Goal: Task Accomplishment & Management: Use online tool/utility

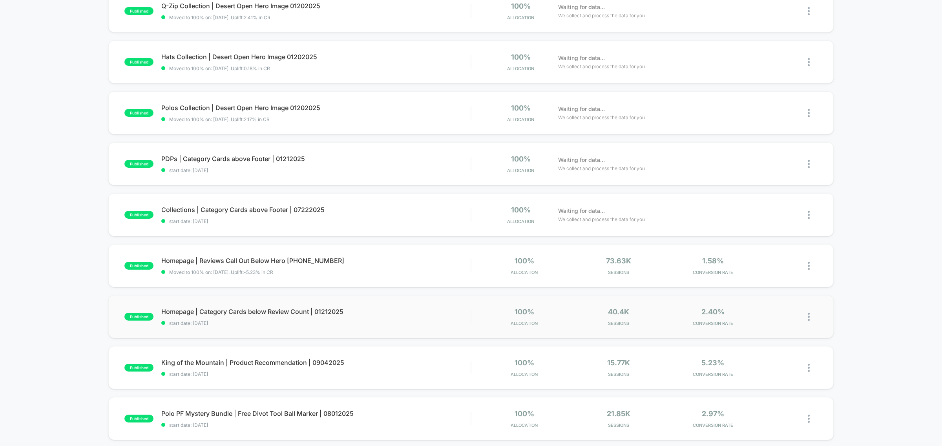
scroll to position [196, 0]
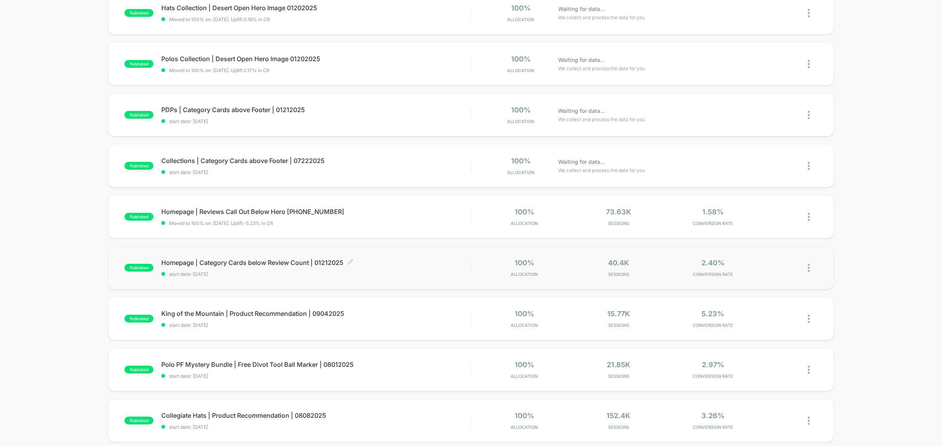
click at [240, 261] on span "Homepage | Category Cards below Review Count | 01212025 Click to edit experienc…" at bounding box center [315, 263] width 309 height 8
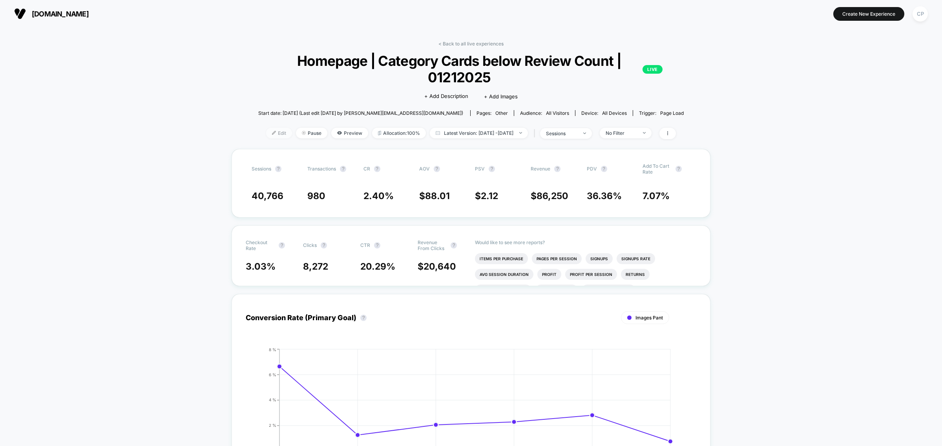
click at [267, 135] on span "Edit" at bounding box center [279, 133] width 26 height 11
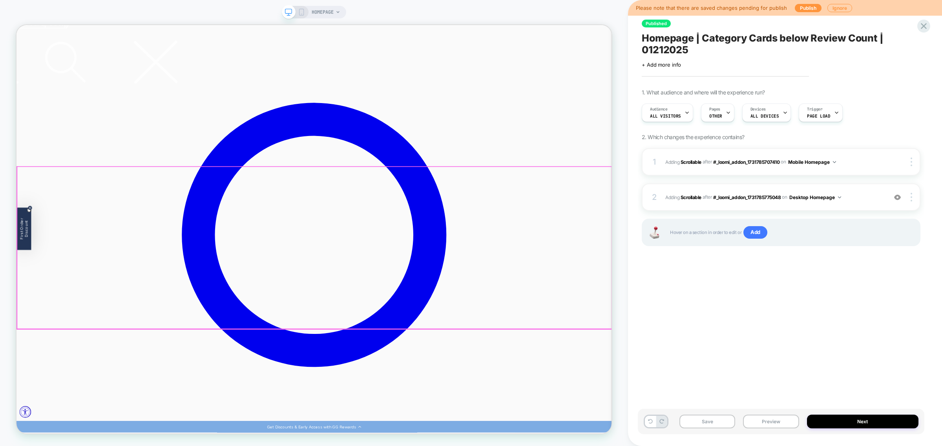
scroll to position [147, 0]
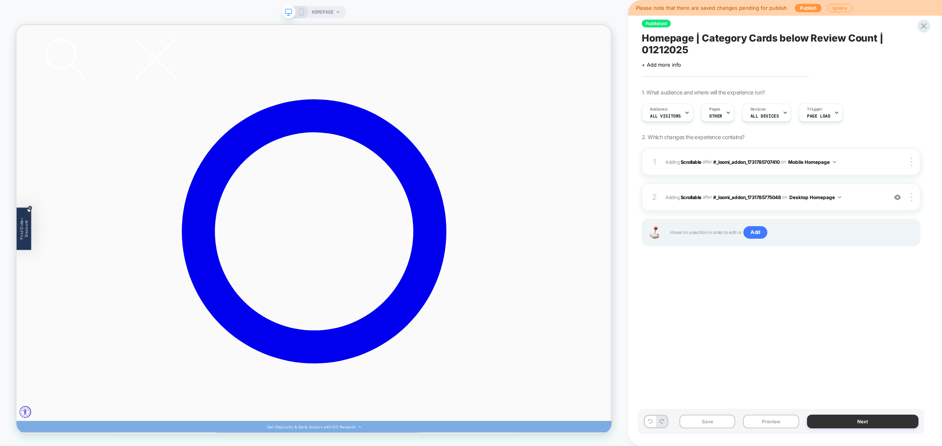
click at [848, 426] on button "Next" at bounding box center [862, 422] width 111 height 14
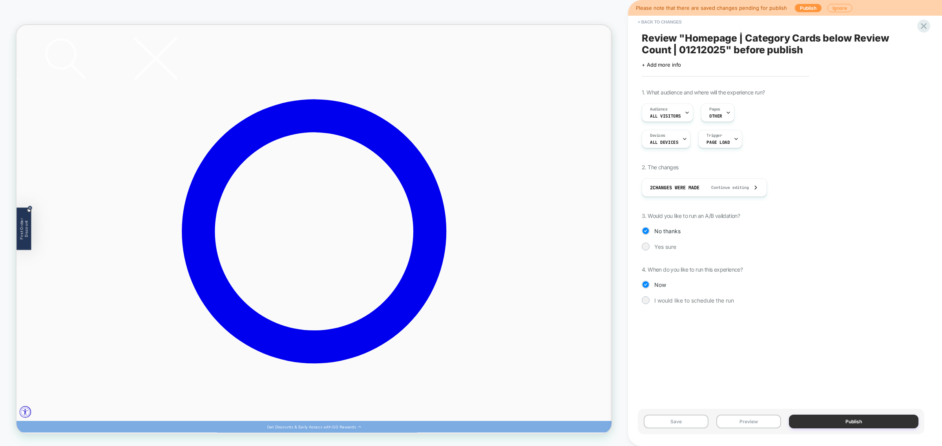
click at [852, 425] on button "Publish" at bounding box center [853, 422] width 129 height 14
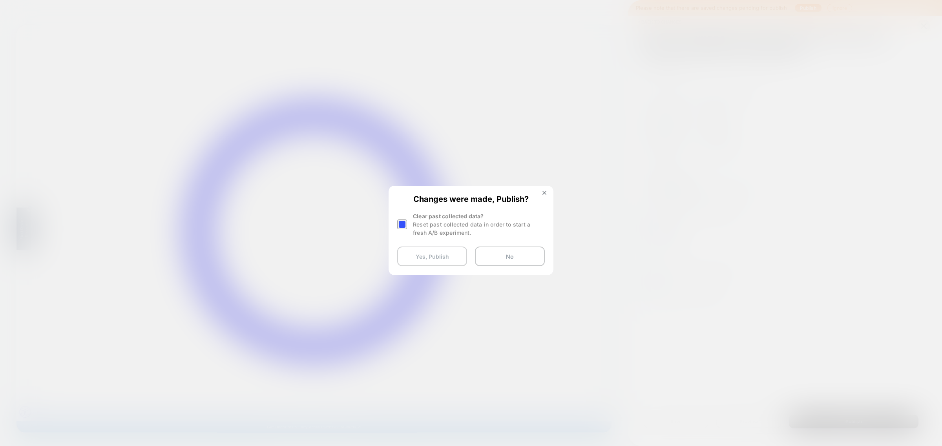
click at [448, 258] on button "Yes, Publish" at bounding box center [432, 257] width 70 height 20
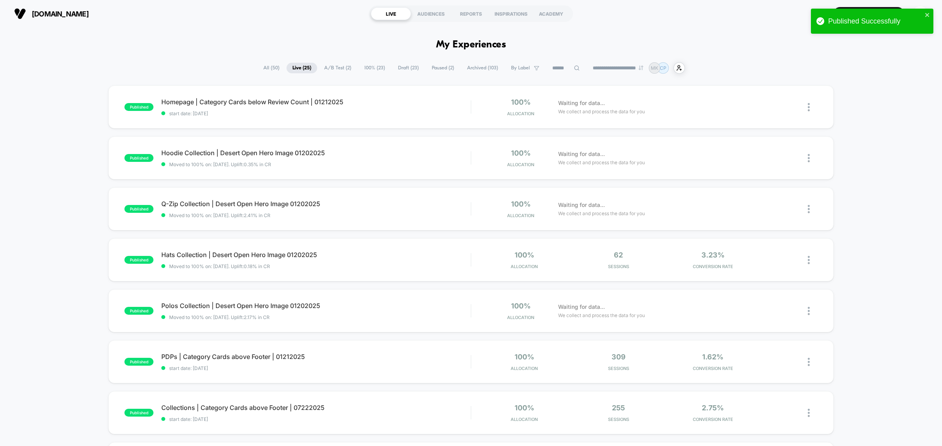
click at [409, 65] on span "Draft ( 23 )" at bounding box center [408, 68] width 33 height 11
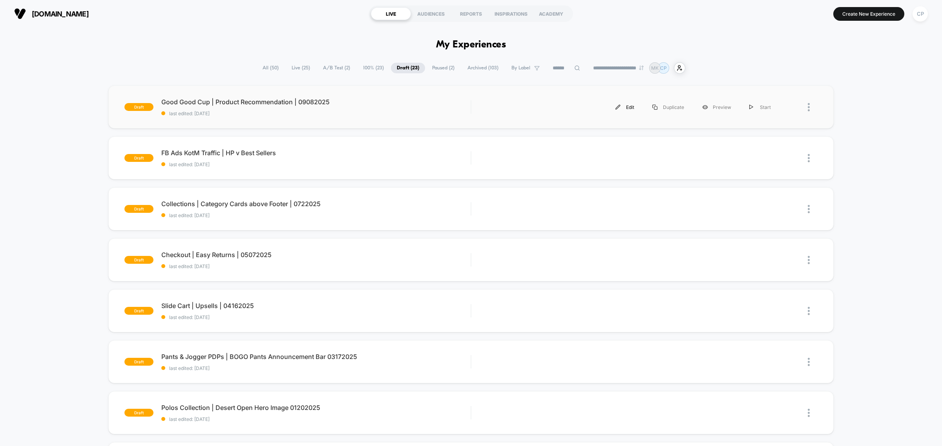
click at [613, 111] on div "Edit" at bounding box center [624, 107] width 37 height 18
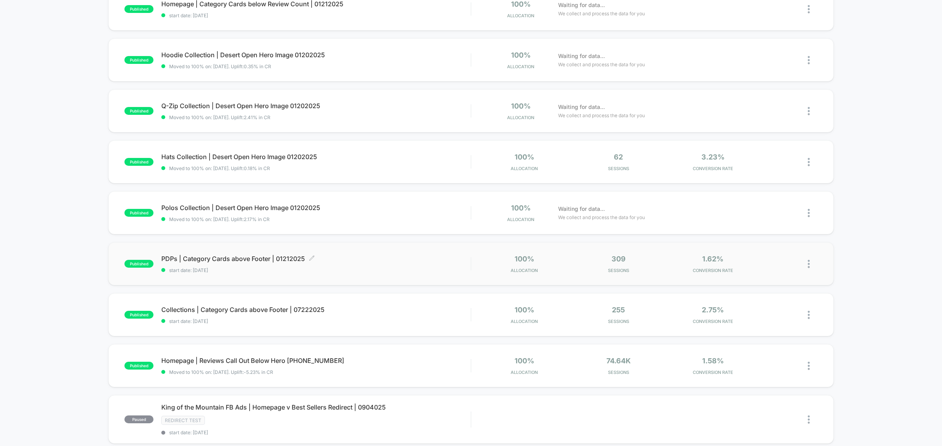
scroll to position [147, 0]
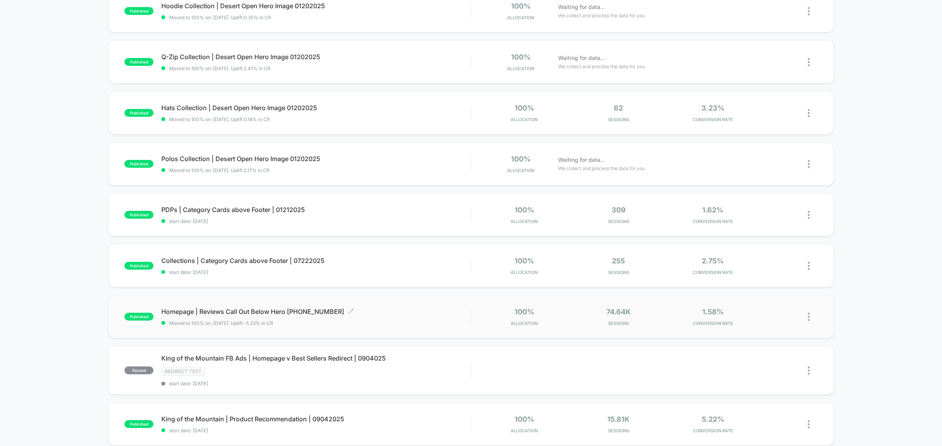
click at [280, 316] on div "Homepage | Reviews Call Out Below Hero 11162024 Click to edit experience detail…" at bounding box center [315, 317] width 309 height 18
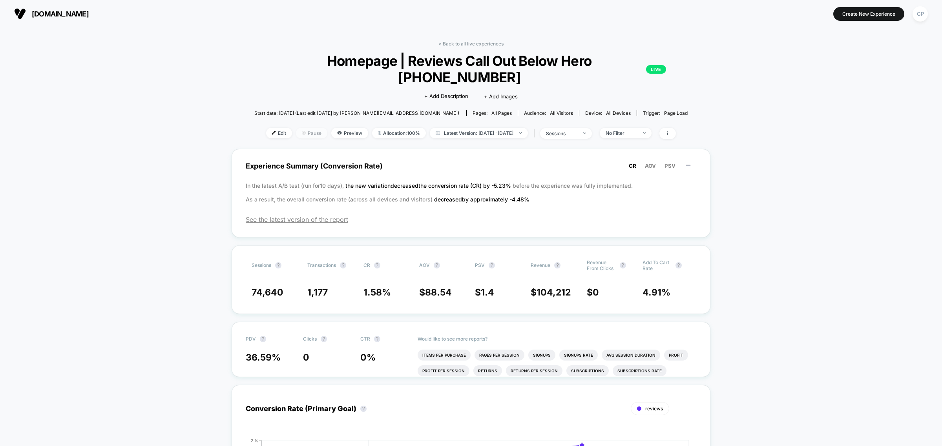
click at [296, 128] on span "Pause" at bounding box center [311, 133] width 31 height 11
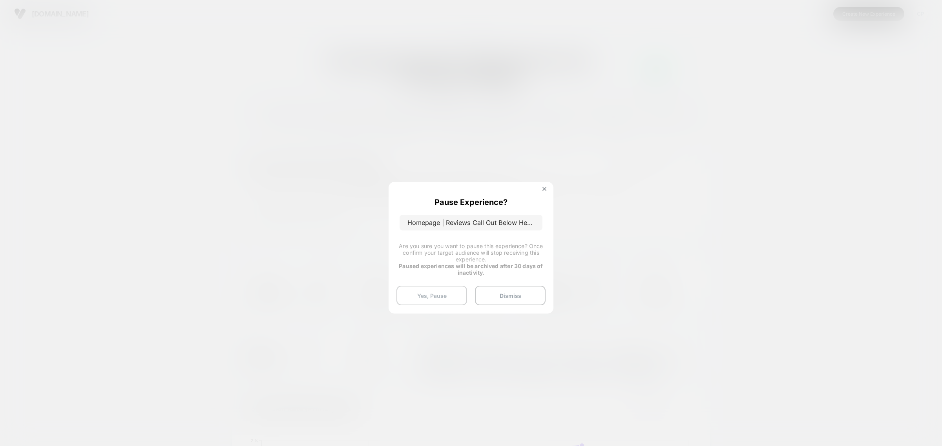
click at [444, 298] on button "Yes, Pause" at bounding box center [431, 296] width 71 height 20
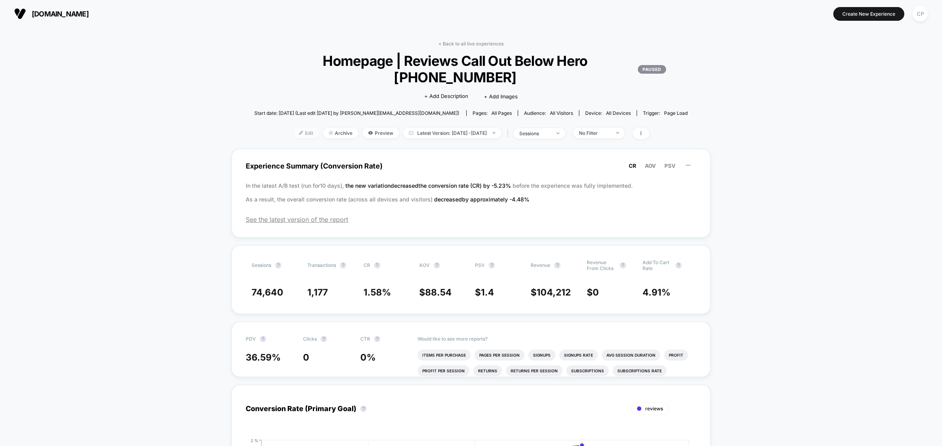
click at [299, 128] on span "Edit" at bounding box center [306, 133] width 26 height 11
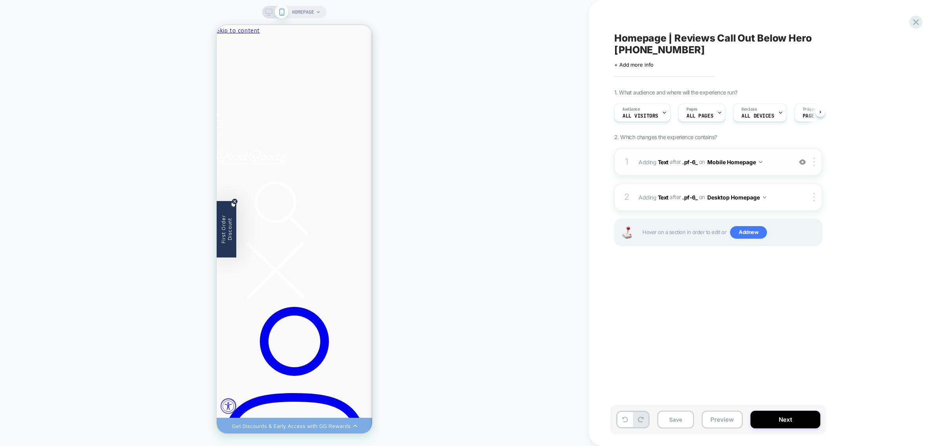
scroll to position [0, 0]
click at [816, 158] on div at bounding box center [815, 162] width 13 height 9
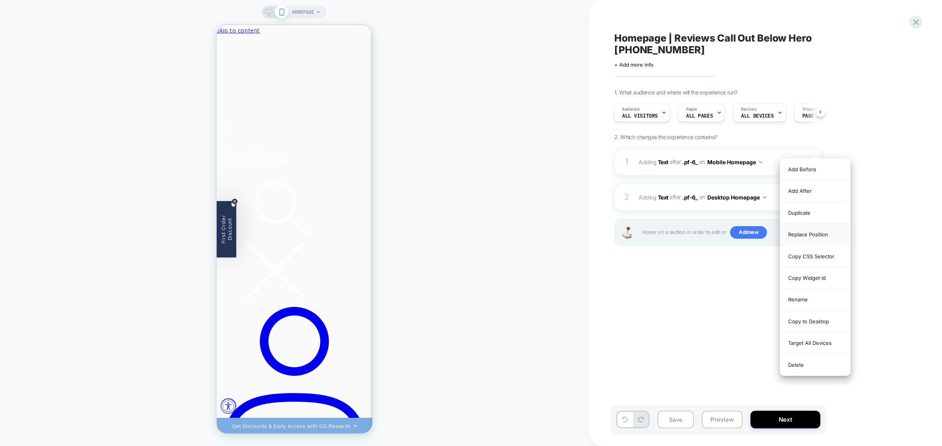
click at [813, 238] on div "Replace Position" at bounding box center [815, 235] width 70 height 22
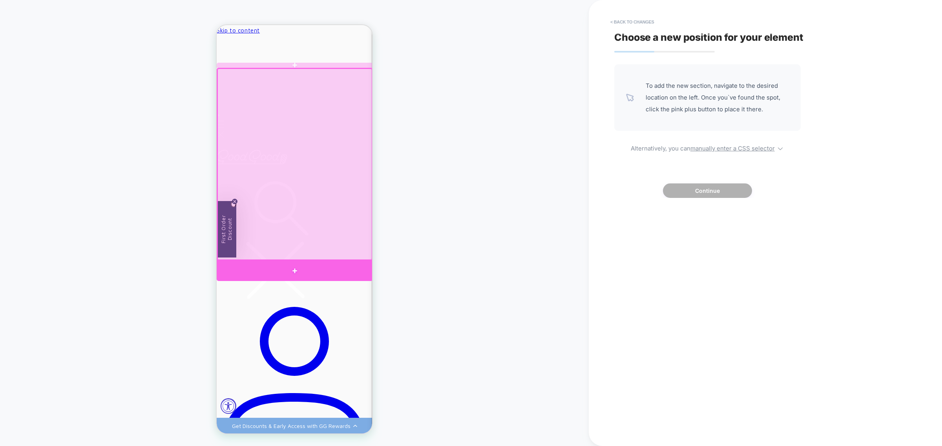
click at [358, 266] on div at bounding box center [295, 270] width 156 height 21
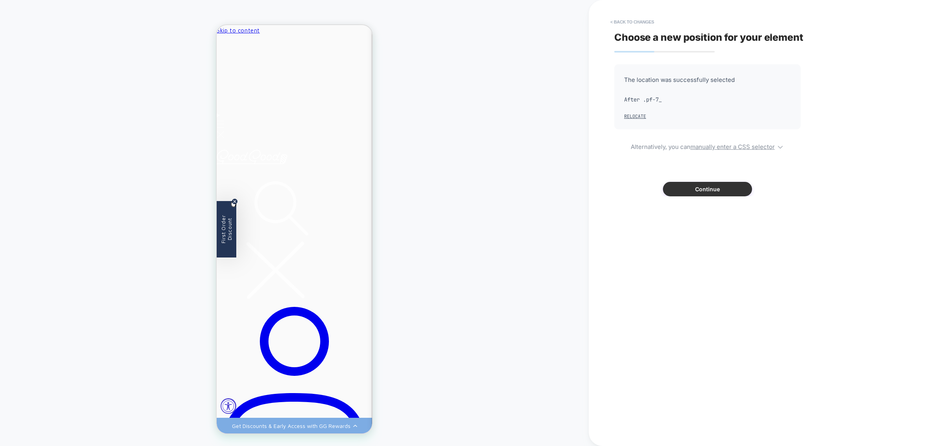
click at [710, 188] on button "Continue" at bounding box center [707, 189] width 89 height 15
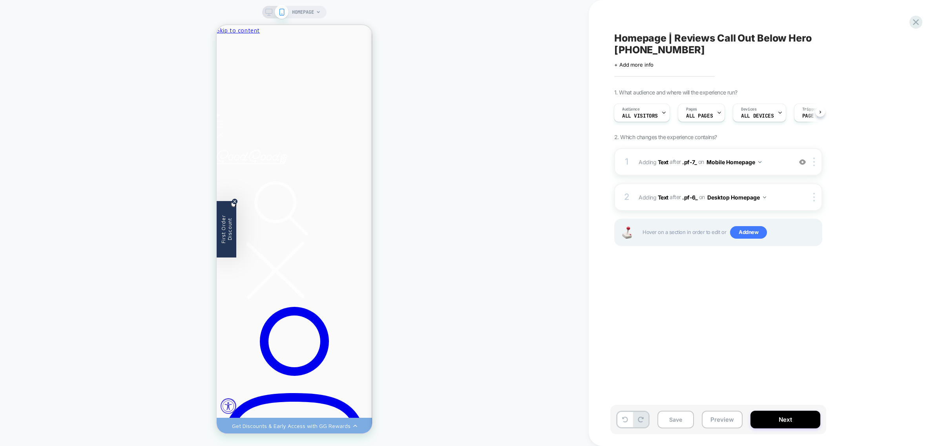
click at [267, 13] on icon at bounding box center [268, 12] width 7 height 7
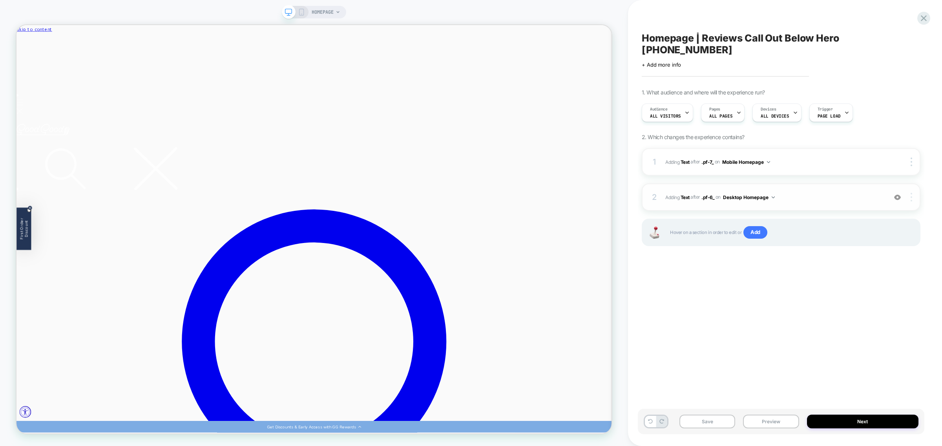
click at [907, 193] on div at bounding box center [912, 197] width 15 height 9
click at [911, 193] on img at bounding box center [911, 197] width 2 height 9
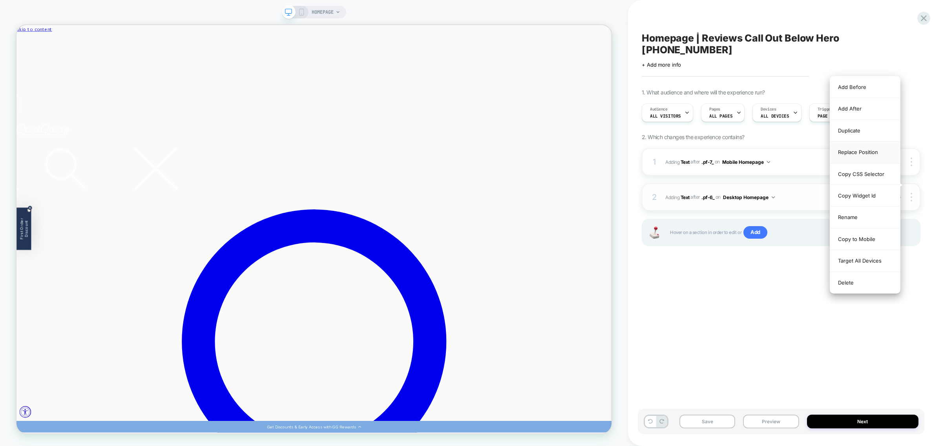
click at [871, 148] on div "Replace Position" at bounding box center [865, 153] width 70 height 22
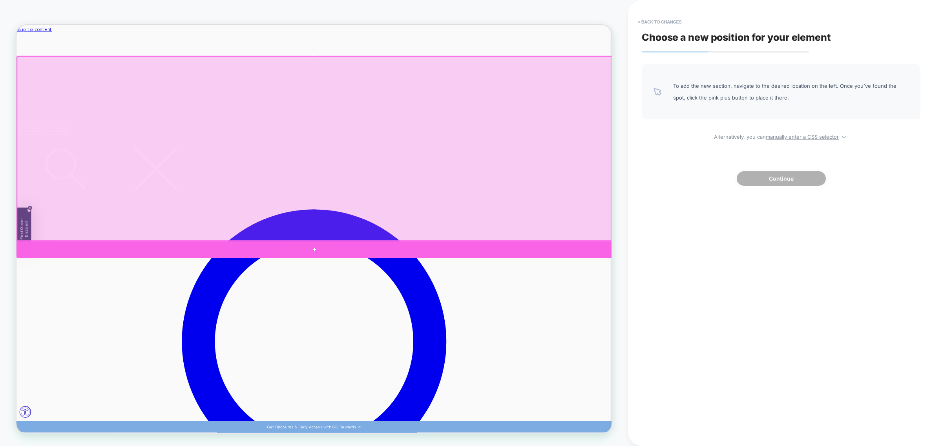
drag, startPoint x: 756, startPoint y: 320, endPoint x: 681, endPoint y: 241, distance: 109.3
click at [756, 320] on div at bounding box center [413, 324] width 794 height 23
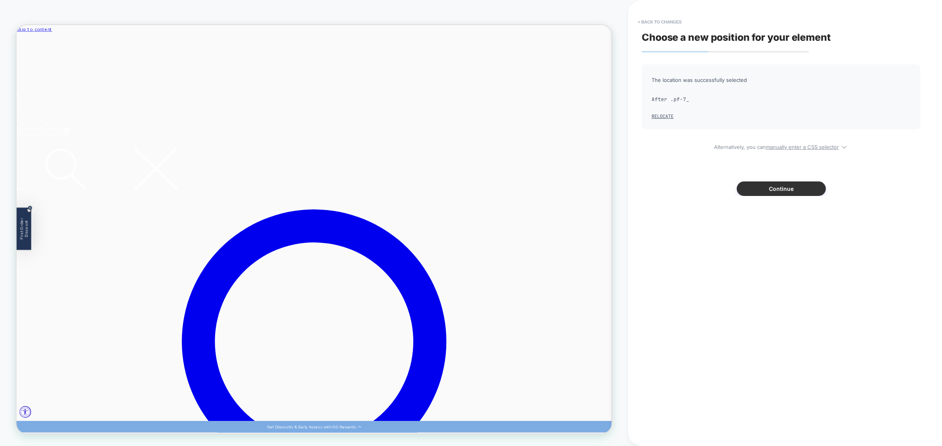
click at [775, 187] on button "Continue" at bounding box center [780, 189] width 89 height 15
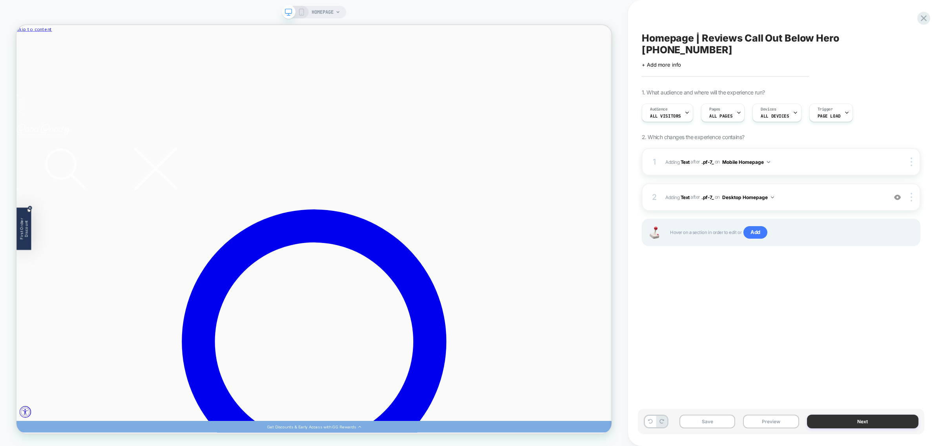
click at [846, 420] on button "Next" at bounding box center [862, 422] width 111 height 14
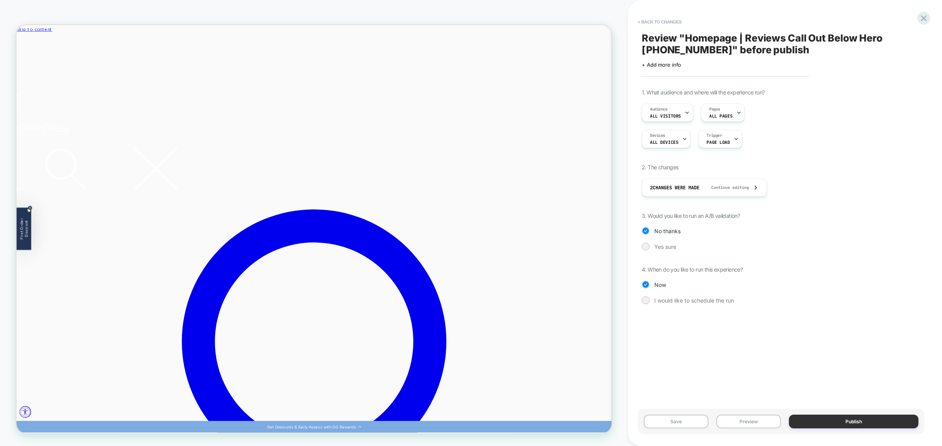
click at [848, 424] on button "Publish" at bounding box center [853, 422] width 129 height 14
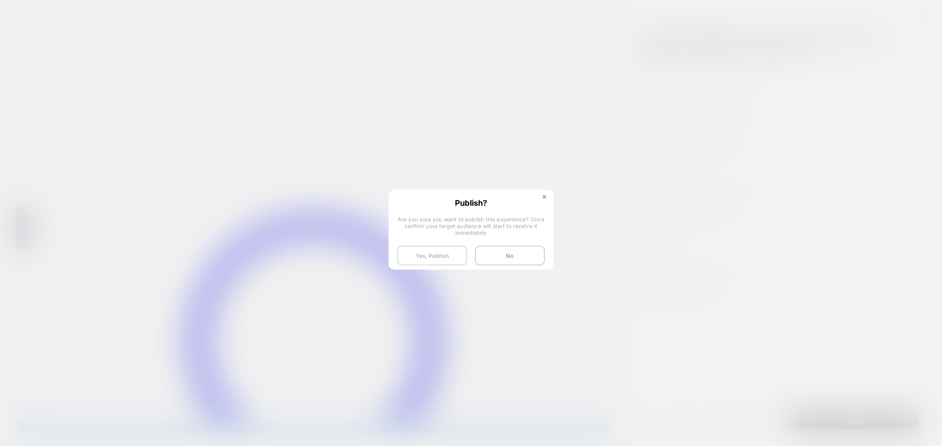
click at [435, 254] on button "Yes, Publish" at bounding box center [432, 256] width 70 height 20
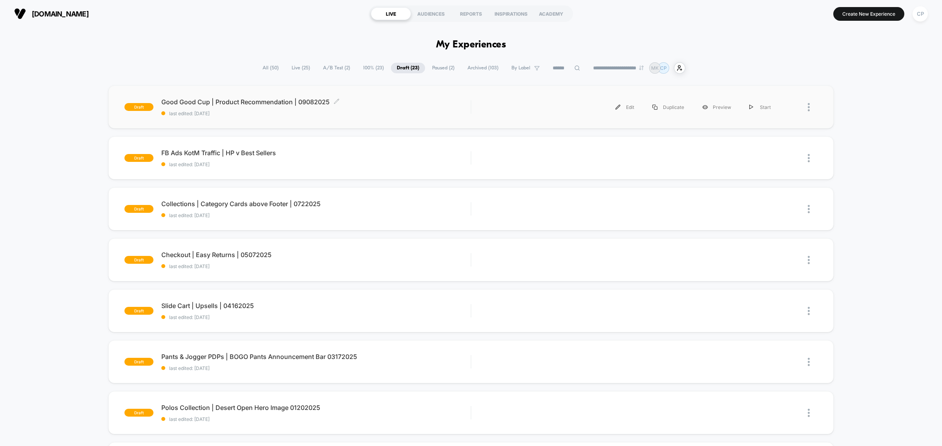
click at [379, 108] on div "Good Good Cup | Product Recommendation | 09082025 Click to edit experience deta…" at bounding box center [315, 107] width 309 height 18
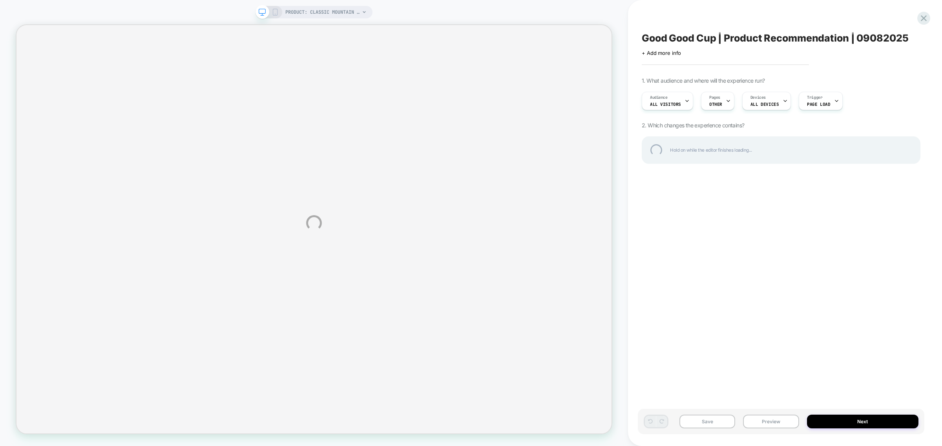
click at [723, 100] on div "PRODUCT: Classic Mountain Dew Goodie Hoodie PRODUCT: Classic Mountain Dew Goodi…" at bounding box center [471, 223] width 942 height 446
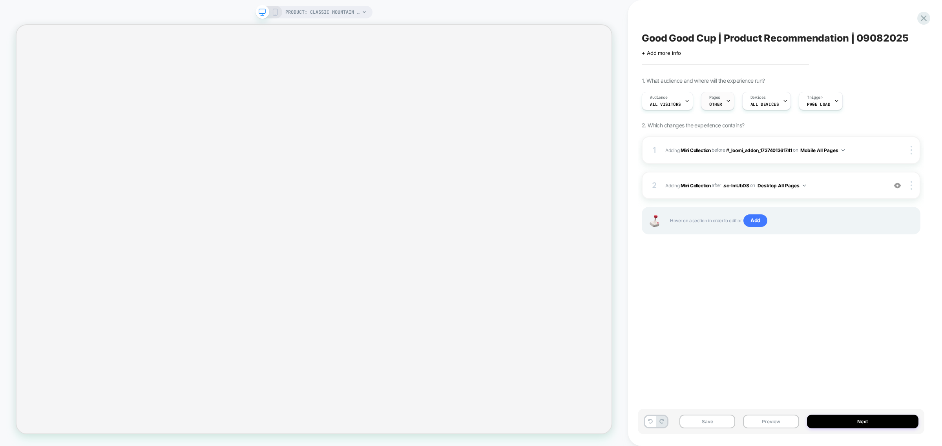
click at [721, 100] on div "Pages OTHER" at bounding box center [715, 101] width 29 height 18
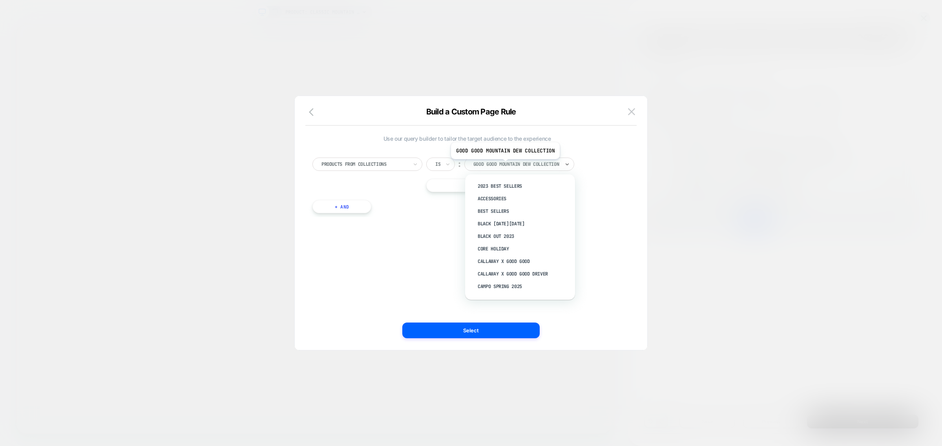
click at [504, 165] on div at bounding box center [516, 164] width 86 height 7
type input "**********"
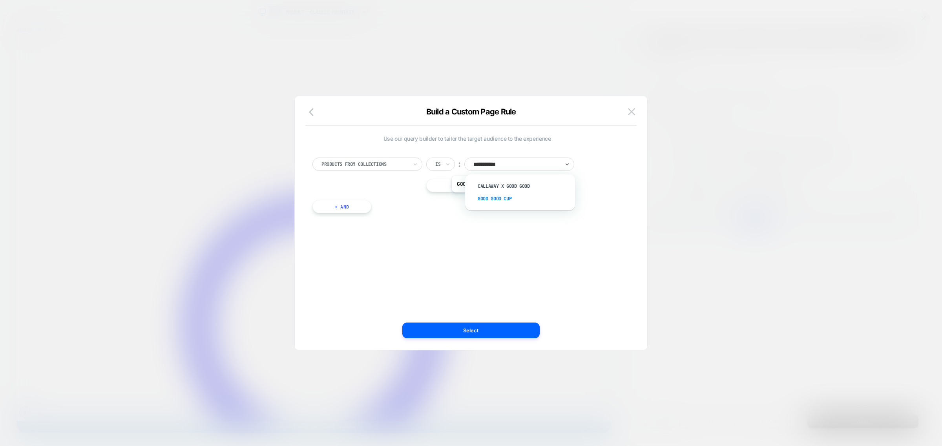
click at [505, 199] on div "Good Good Cup" at bounding box center [524, 199] width 102 height 13
click at [491, 334] on button "Select" at bounding box center [470, 331] width 137 height 16
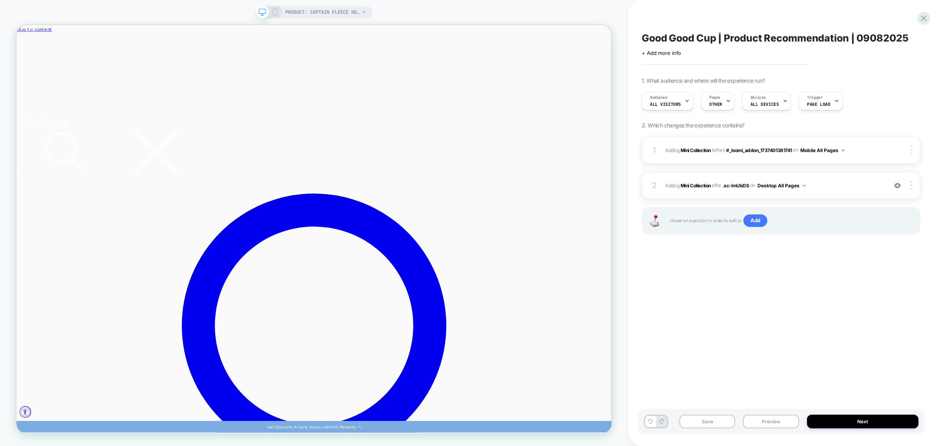
click at [278, 12] on icon at bounding box center [274, 12] width 7 height 7
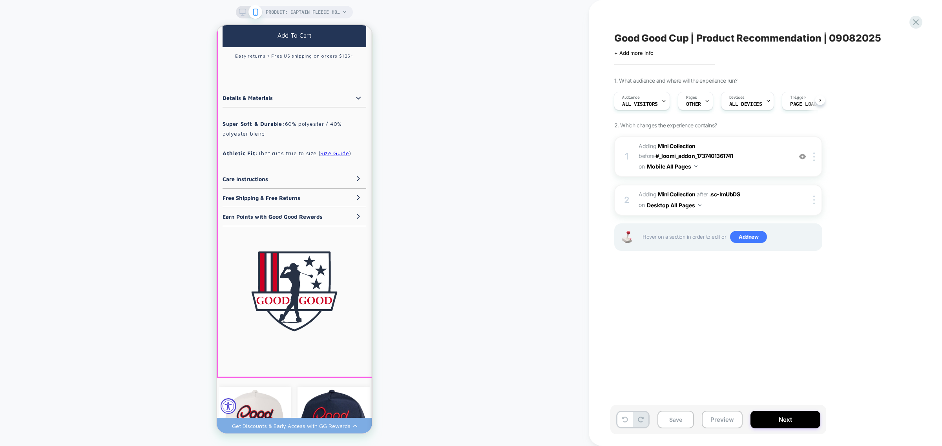
scroll to position [1079, 0]
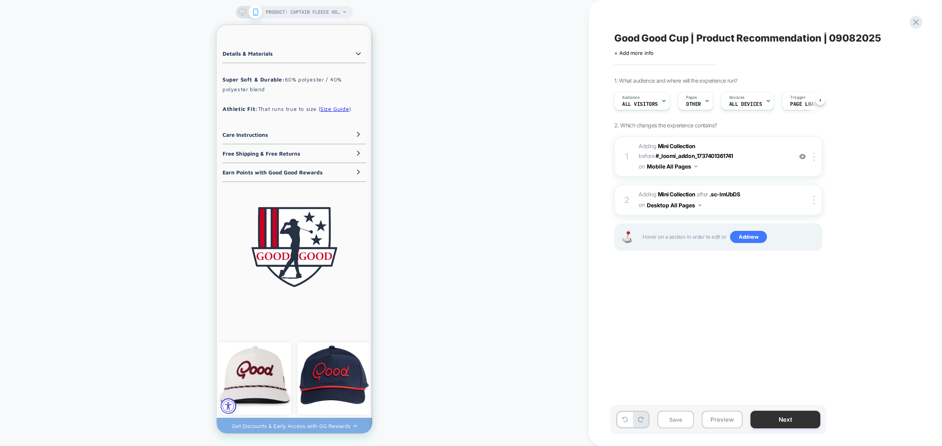
click at [787, 416] on button "Next" at bounding box center [785, 420] width 70 height 18
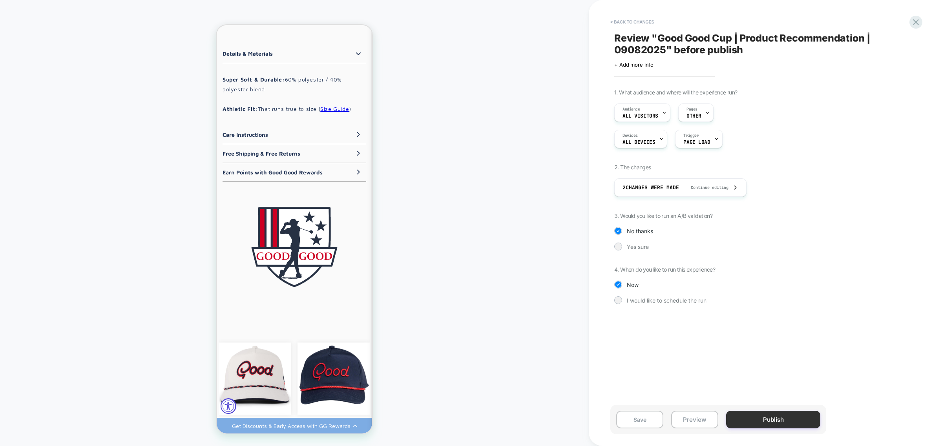
click at [780, 419] on button "Publish" at bounding box center [773, 420] width 94 height 18
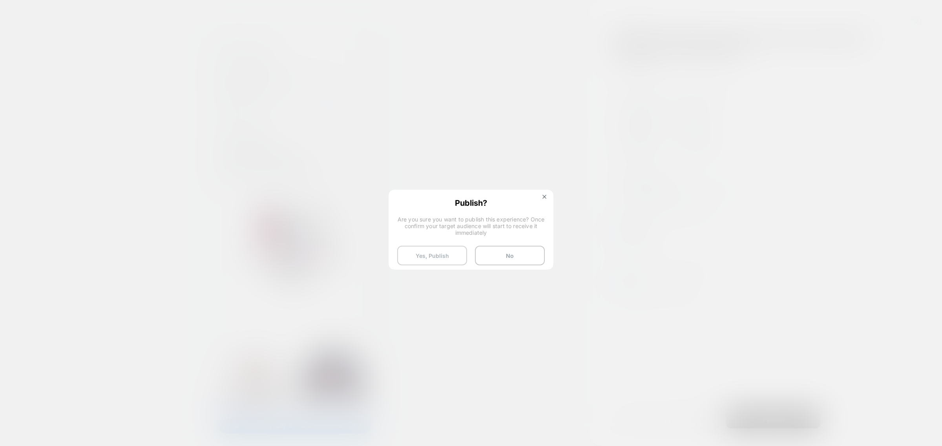
click at [438, 251] on button "Yes, Publish" at bounding box center [432, 256] width 70 height 20
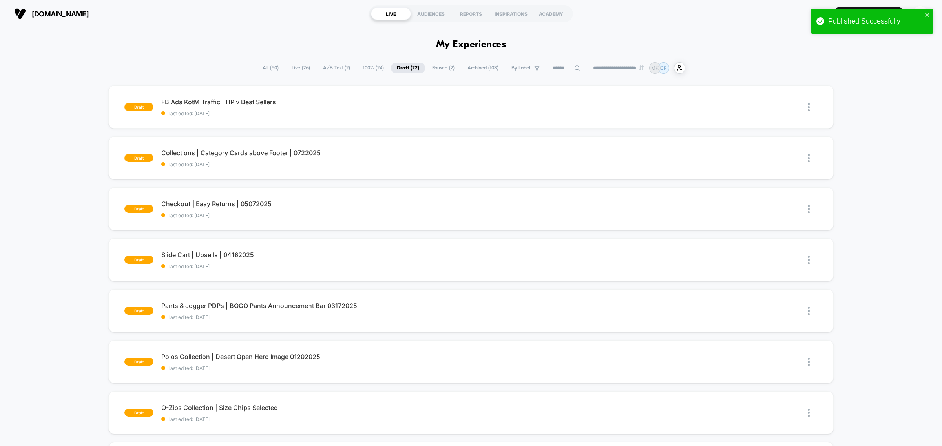
click at [269, 68] on span "All ( 50 )" at bounding box center [271, 68] width 28 height 11
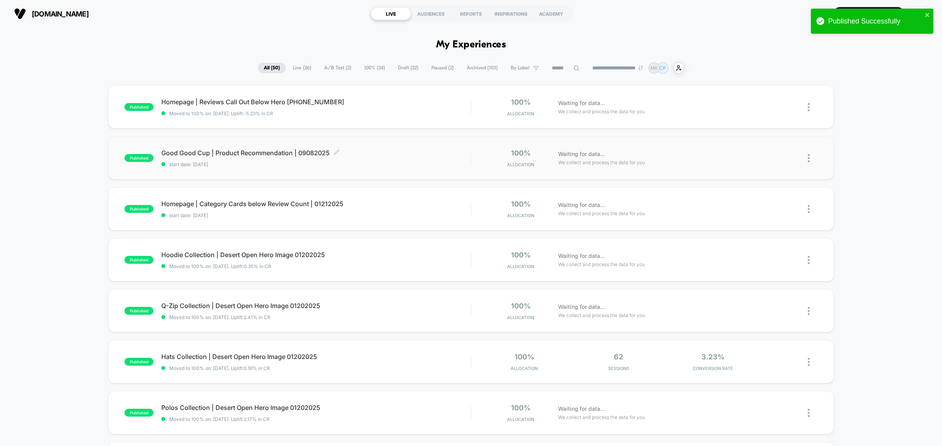
click at [407, 166] on span "start date: [DATE]" at bounding box center [315, 165] width 309 height 6
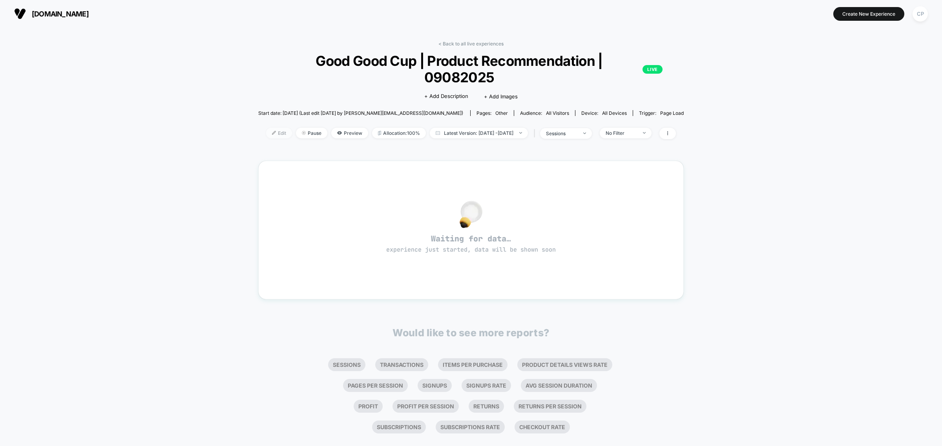
click at [273, 128] on span "Edit" at bounding box center [279, 133] width 26 height 11
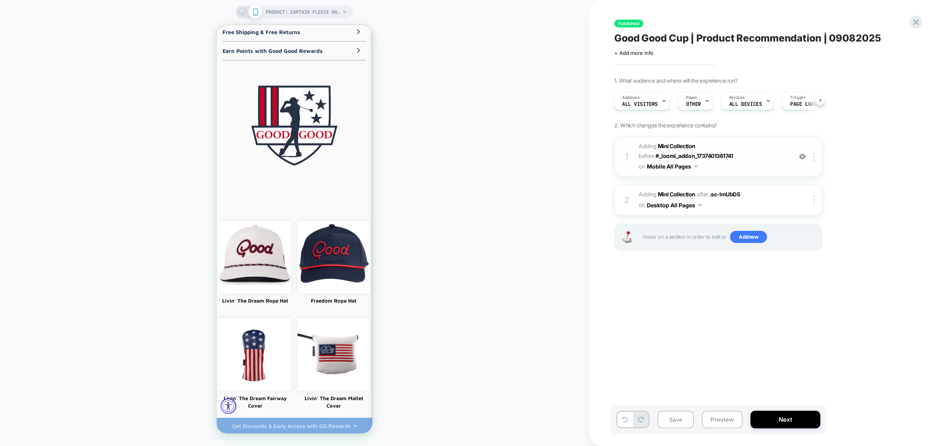
scroll to position [1177, 0]
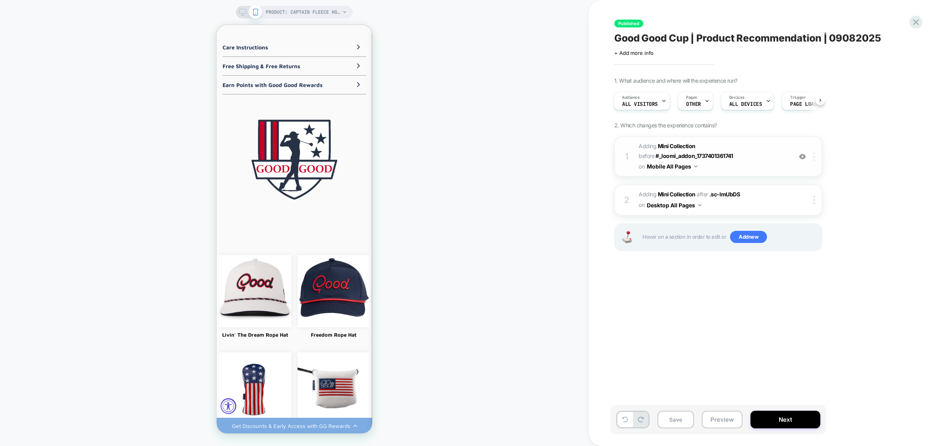
click at [813, 158] on img at bounding box center [814, 157] width 2 height 9
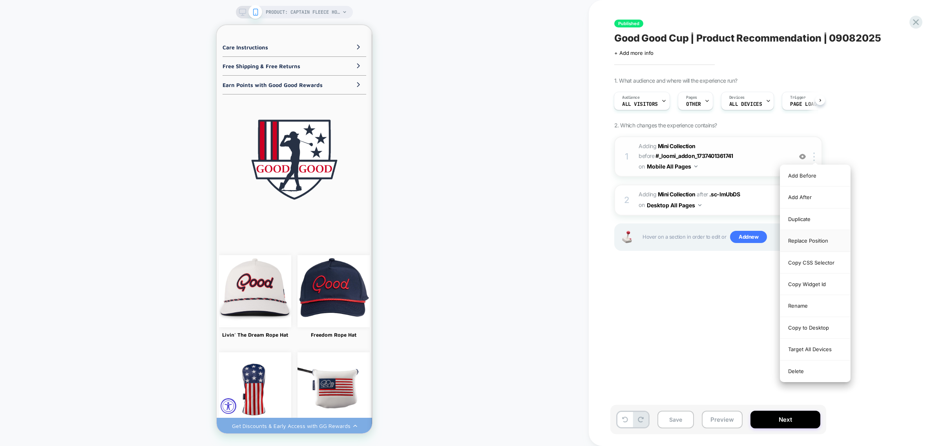
click at [822, 239] on div "Replace Position" at bounding box center [815, 241] width 70 height 22
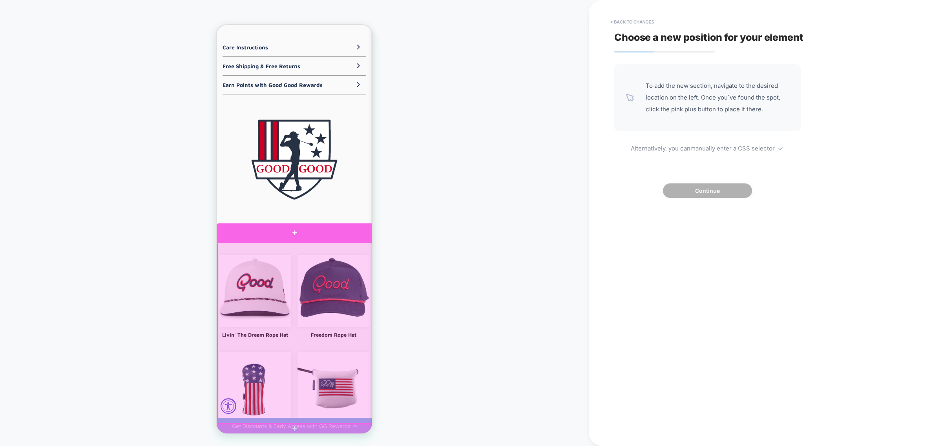
click at [344, 235] on div at bounding box center [295, 233] width 156 height 19
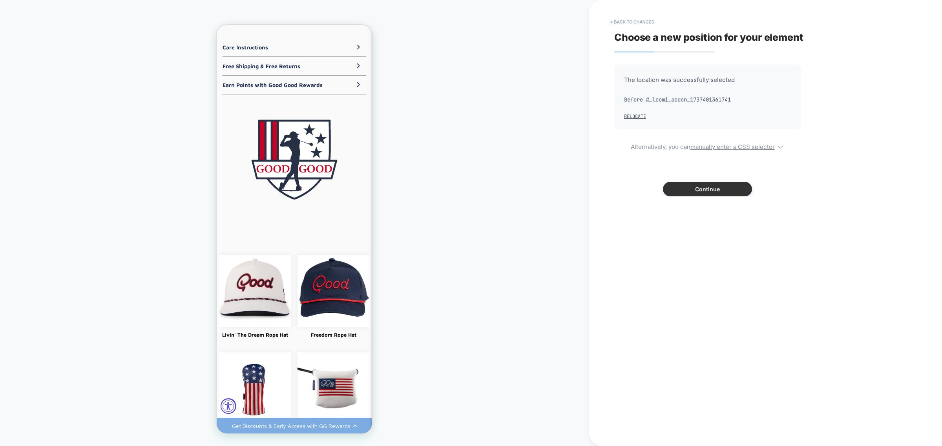
click at [698, 195] on button "Continue" at bounding box center [707, 189] width 89 height 15
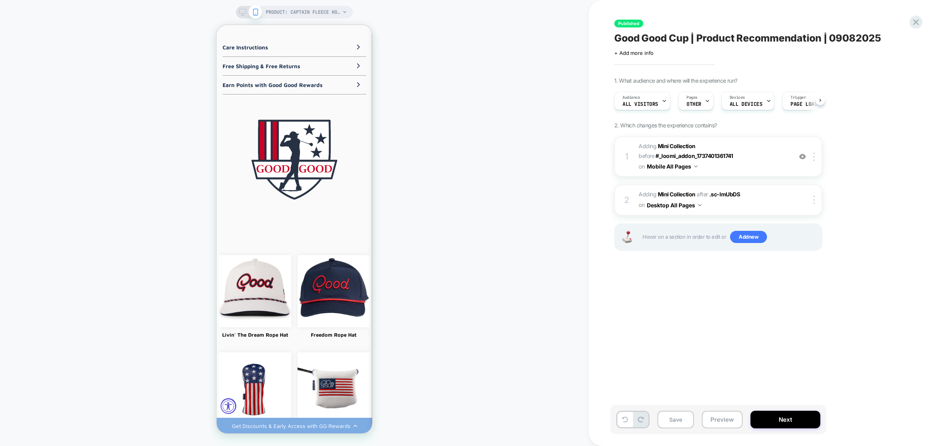
scroll to position [0, 0]
click at [791, 419] on button "Next" at bounding box center [785, 420] width 70 height 18
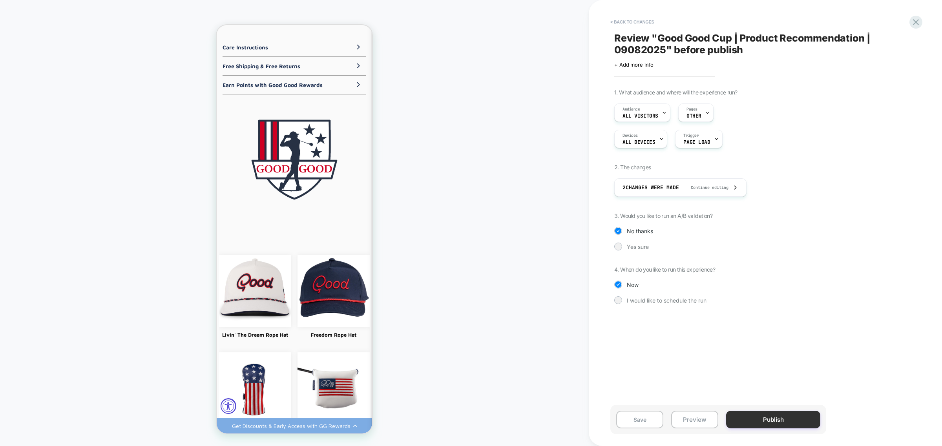
click at [794, 418] on button "Publish" at bounding box center [773, 420] width 94 height 18
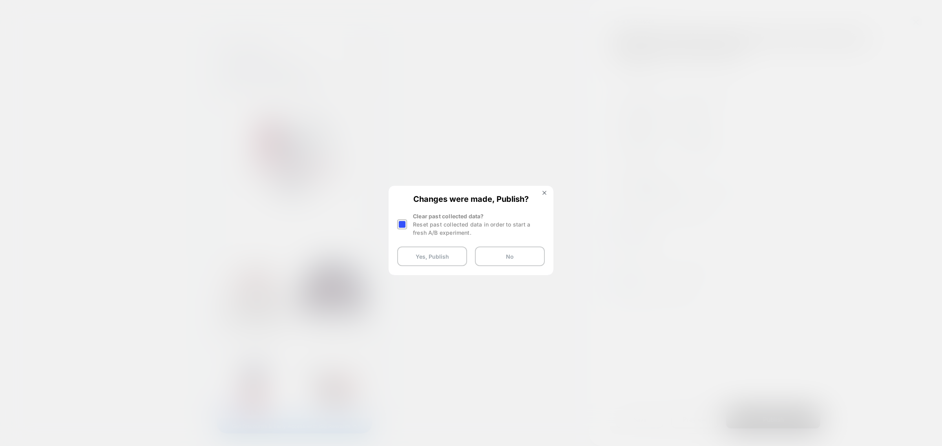
click at [402, 226] on div at bounding box center [402, 225] width 10 height 10
click at [427, 261] on button "Yes, Publish" at bounding box center [432, 257] width 70 height 20
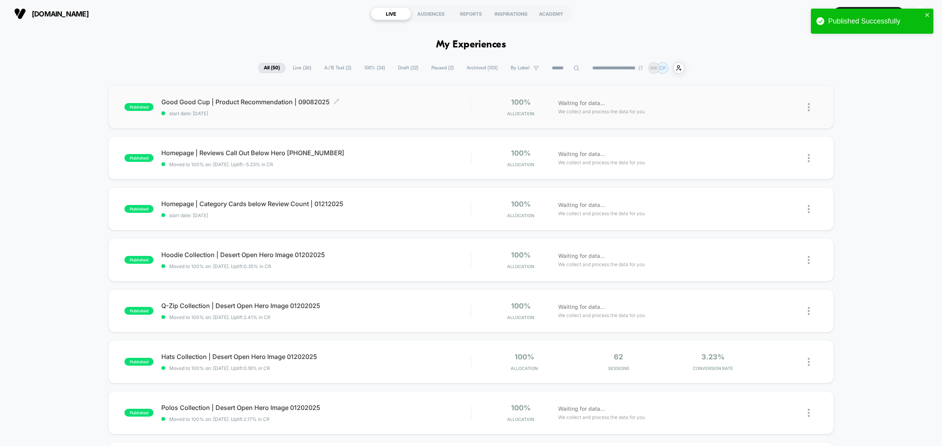
click at [255, 101] on span "Good Good Cup | Product Recommendation | 09082025 Click to edit experience deta…" at bounding box center [315, 102] width 309 height 8
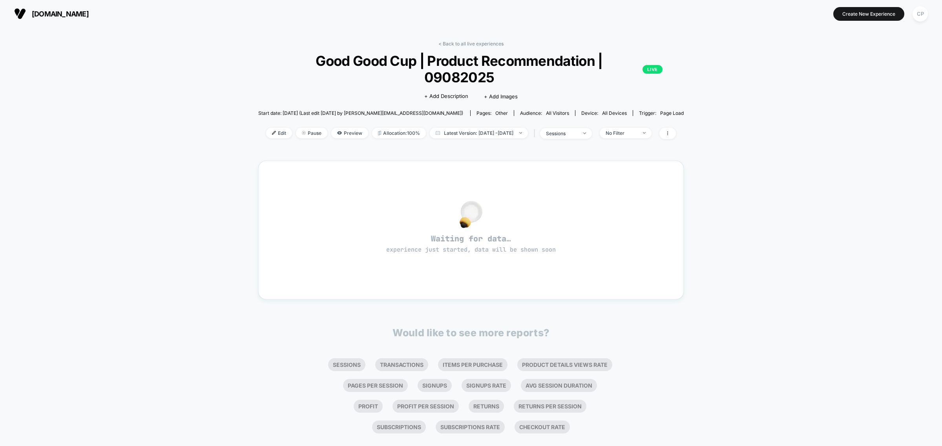
click at [271, 128] on span "Edit" at bounding box center [279, 133] width 26 height 11
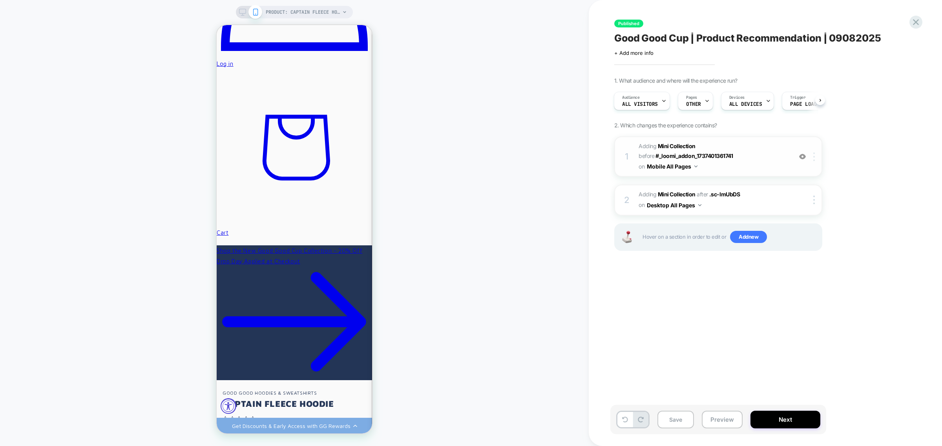
click at [814, 158] on img at bounding box center [814, 157] width 2 height 9
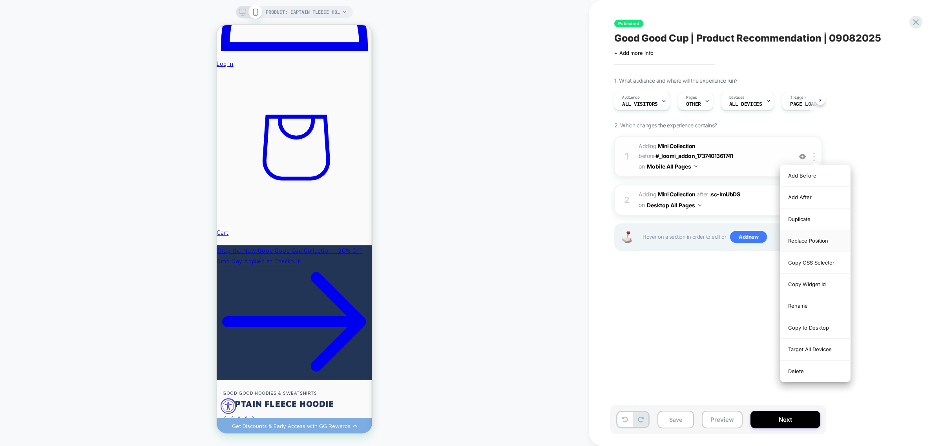
click at [819, 242] on div "Replace Position" at bounding box center [815, 241] width 70 height 22
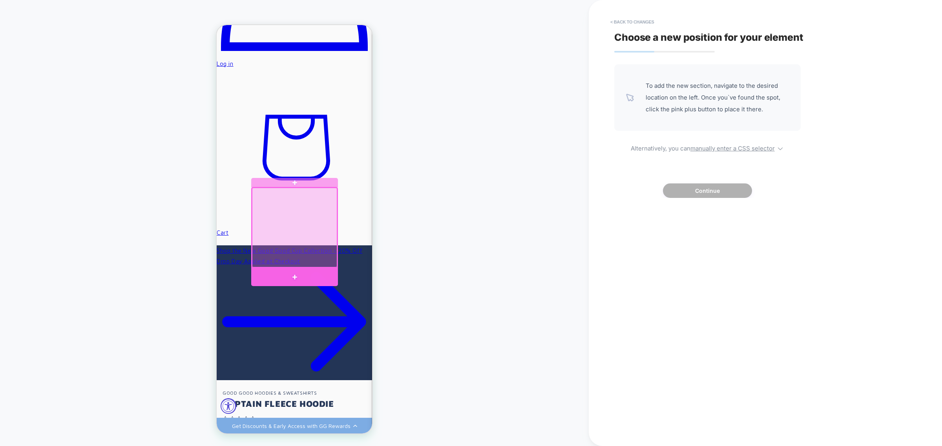
click at [311, 275] on div at bounding box center [294, 277] width 86 height 18
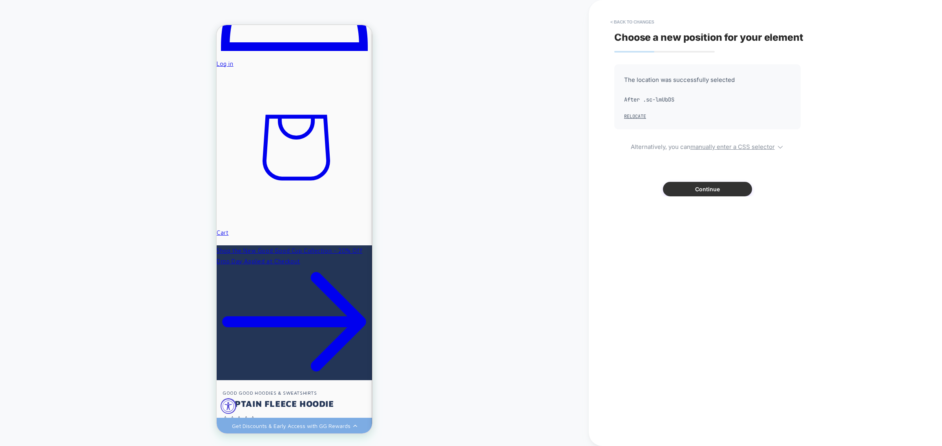
click at [722, 191] on button "Continue" at bounding box center [707, 189] width 89 height 15
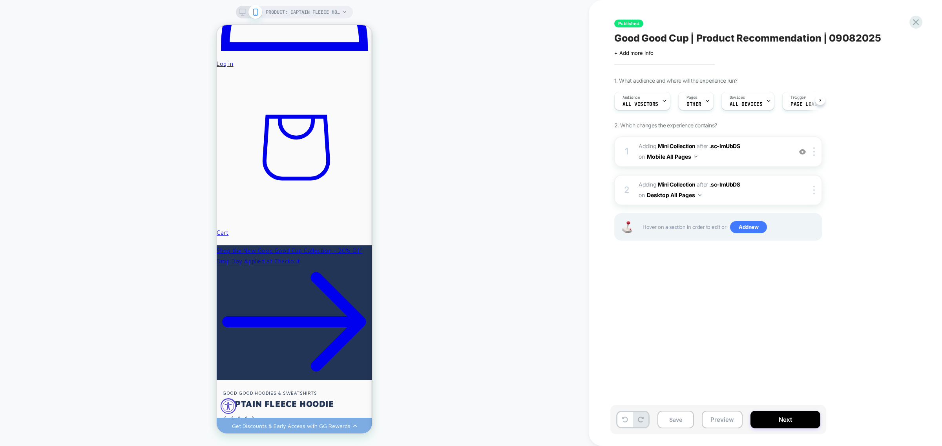
scroll to position [0, 0]
click at [803, 426] on button "Next" at bounding box center [785, 420] width 70 height 18
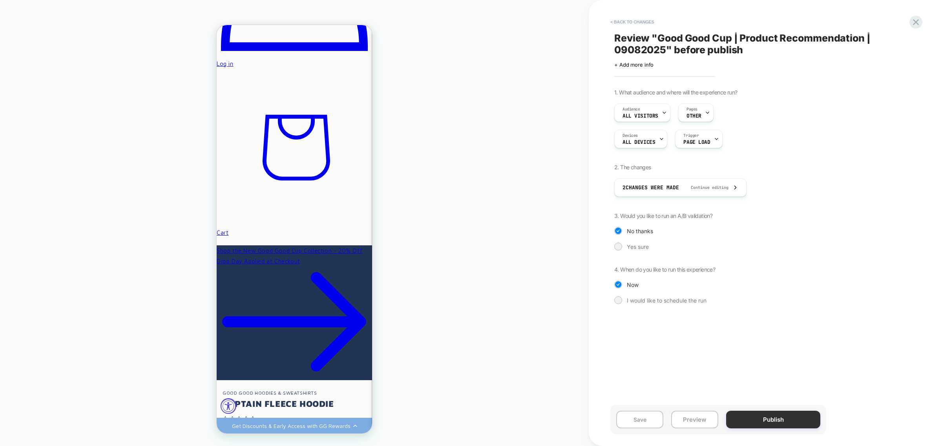
click at [769, 417] on button "Publish" at bounding box center [773, 420] width 94 height 18
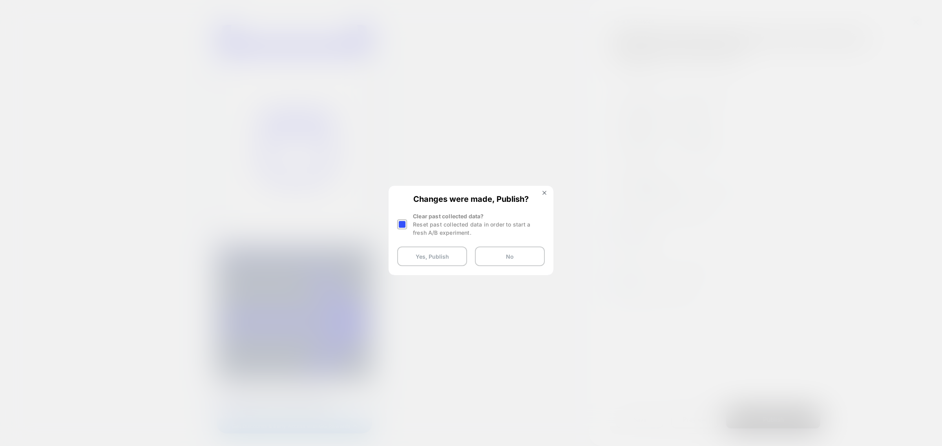
click at [404, 222] on div at bounding box center [402, 225] width 10 height 10
click at [430, 260] on button "Yes, Publish" at bounding box center [432, 257] width 70 height 20
